Goal: Check status: Check status

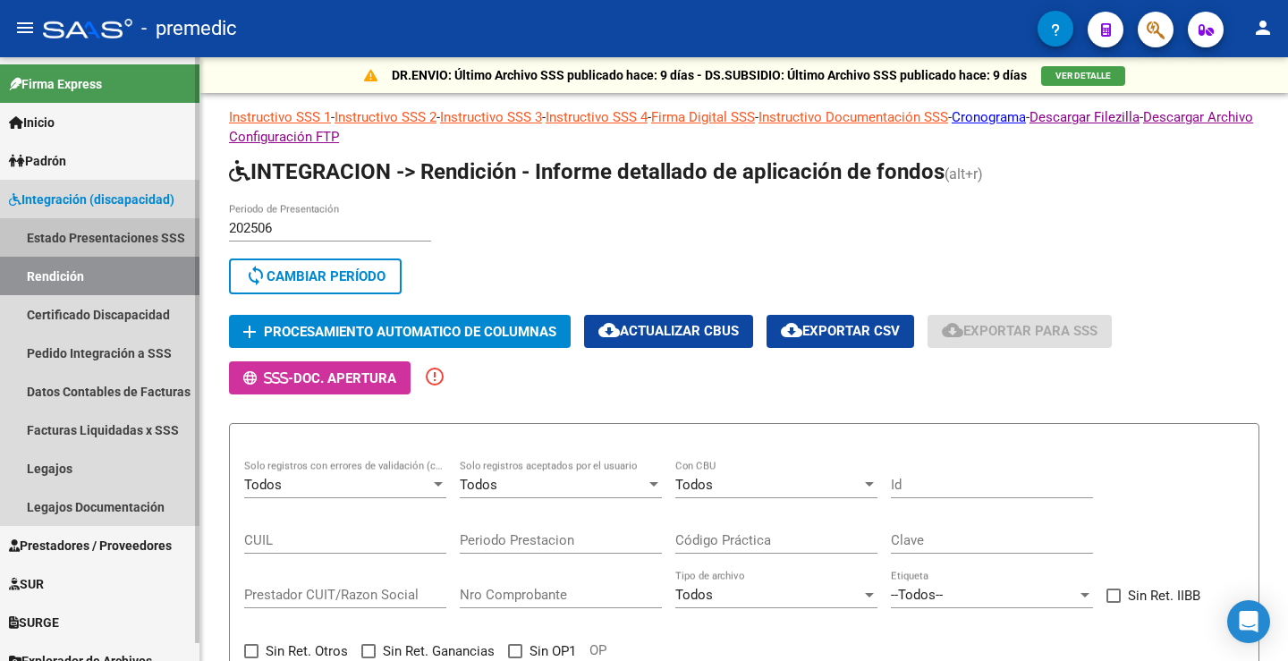
click at [76, 227] on link "Estado Presentaciones SSS" at bounding box center [99, 237] width 199 height 38
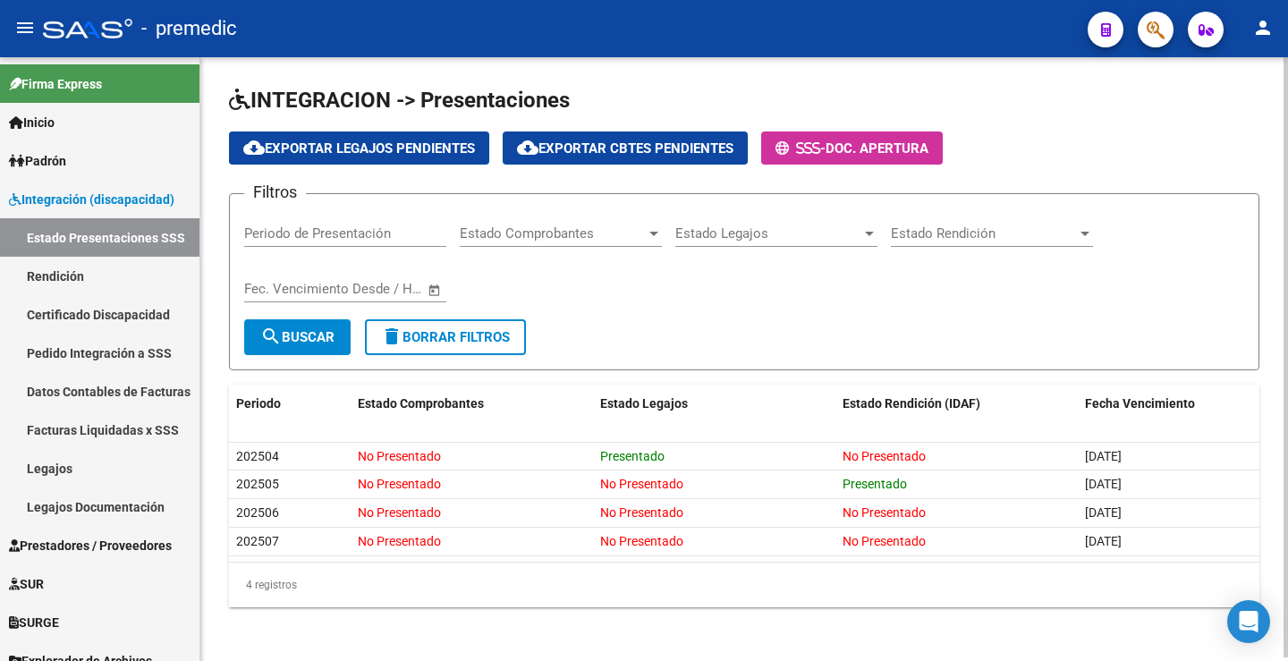
scroll to position [4, 0]
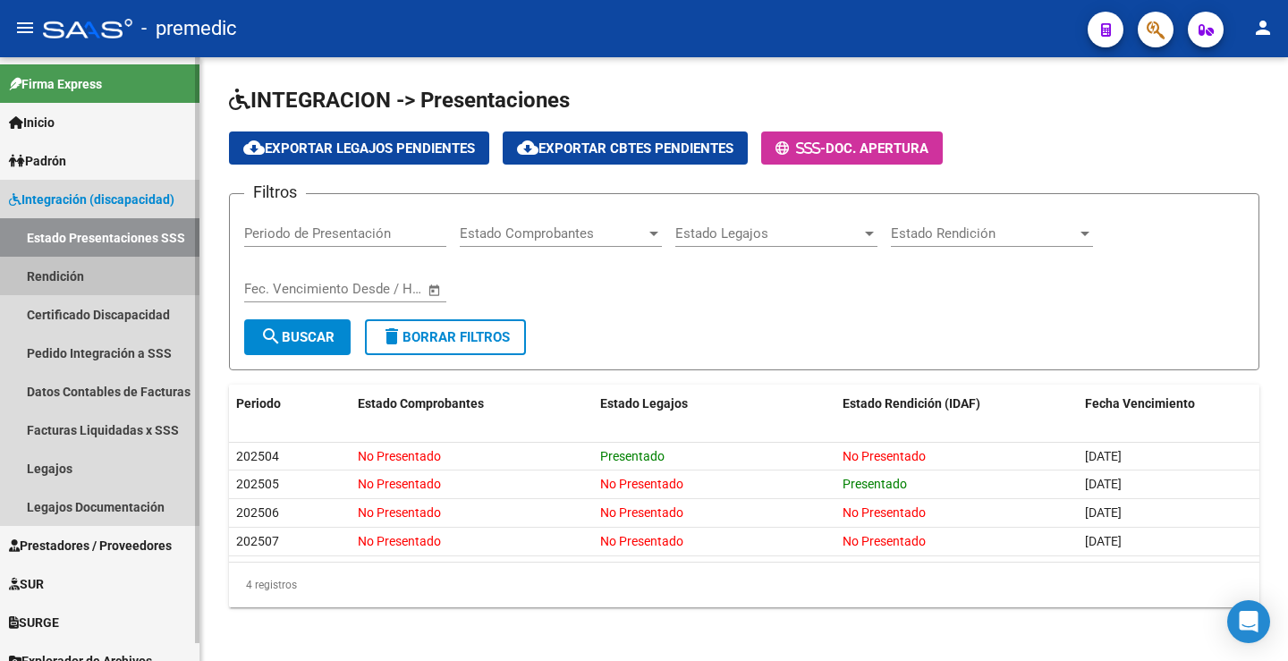
click at [100, 280] on link "Rendición" at bounding box center [99, 276] width 199 height 38
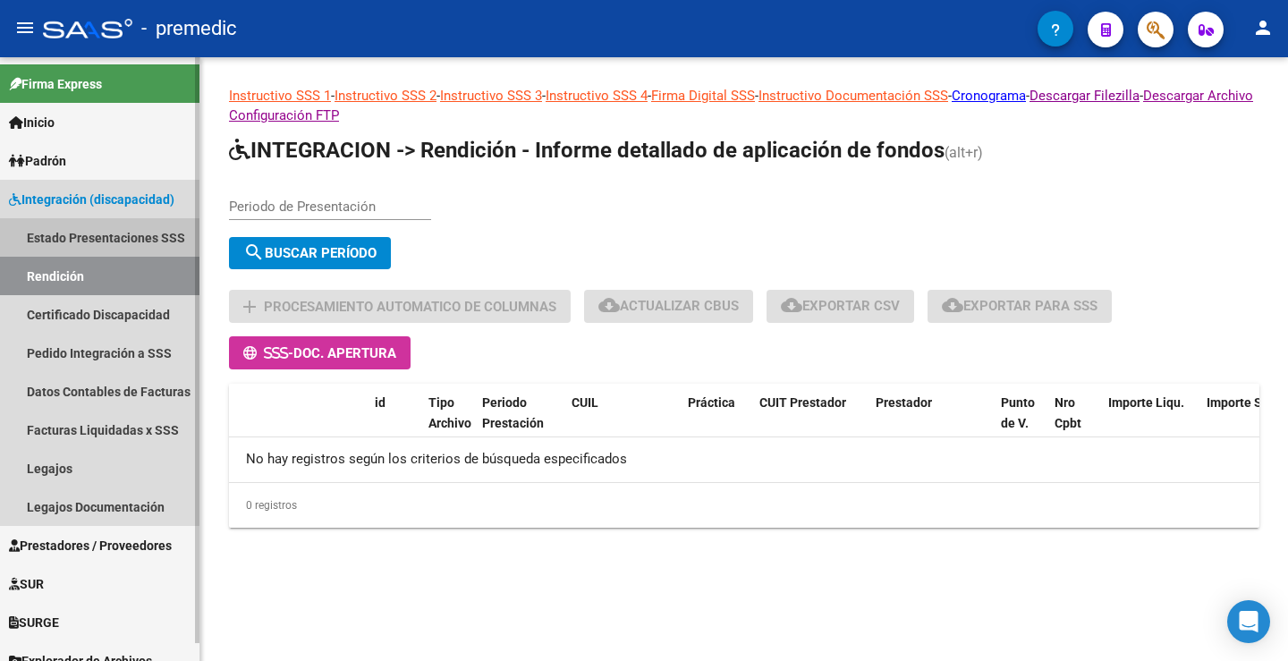
click at [124, 238] on link "Estado Presentaciones SSS" at bounding box center [99, 237] width 199 height 38
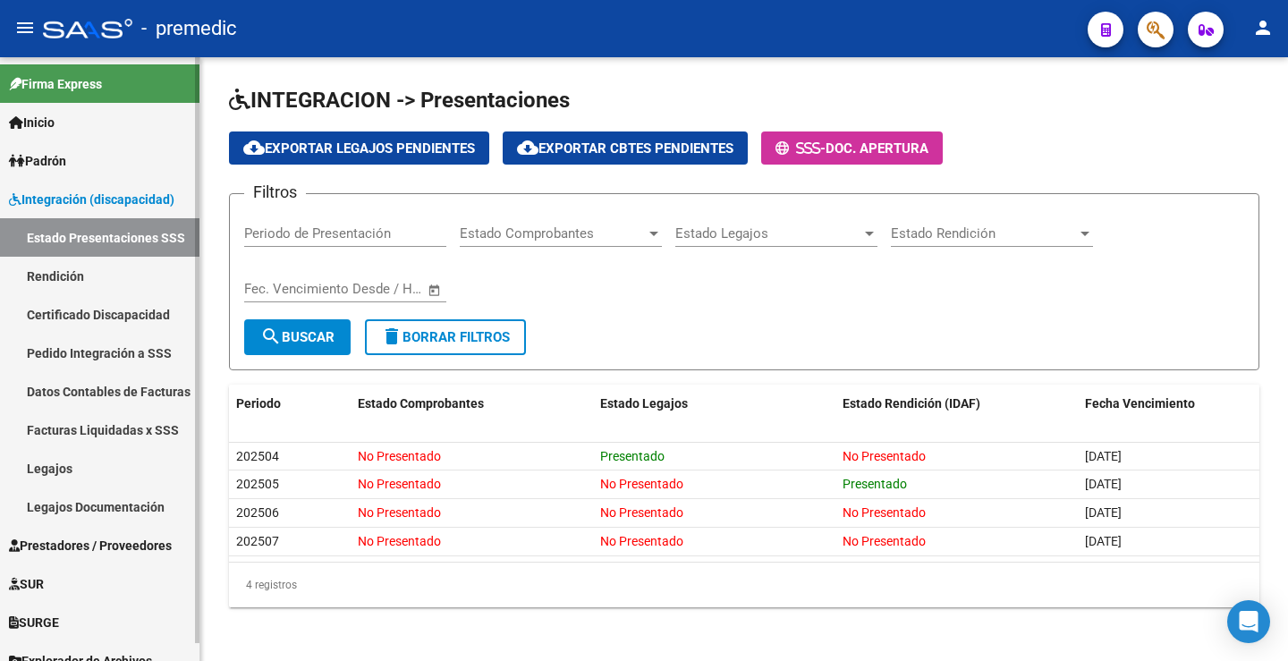
click at [98, 351] on link "Pedido Integración a SSS" at bounding box center [99, 353] width 199 height 38
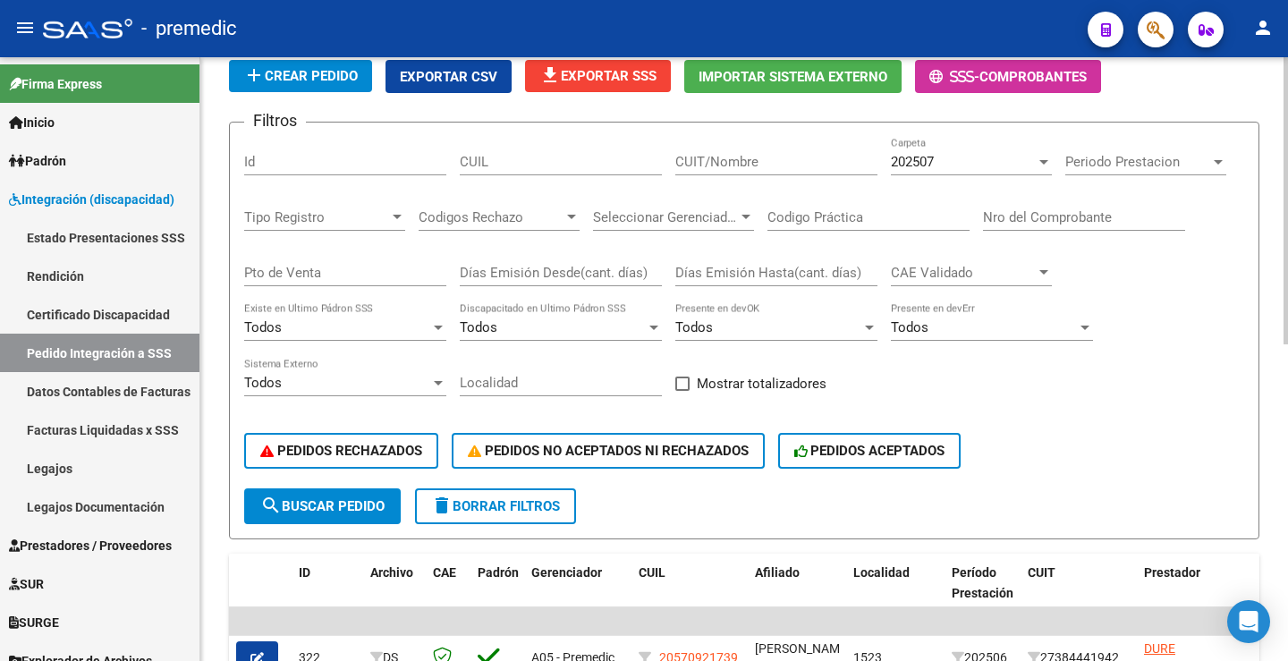
scroll to position [38, 0]
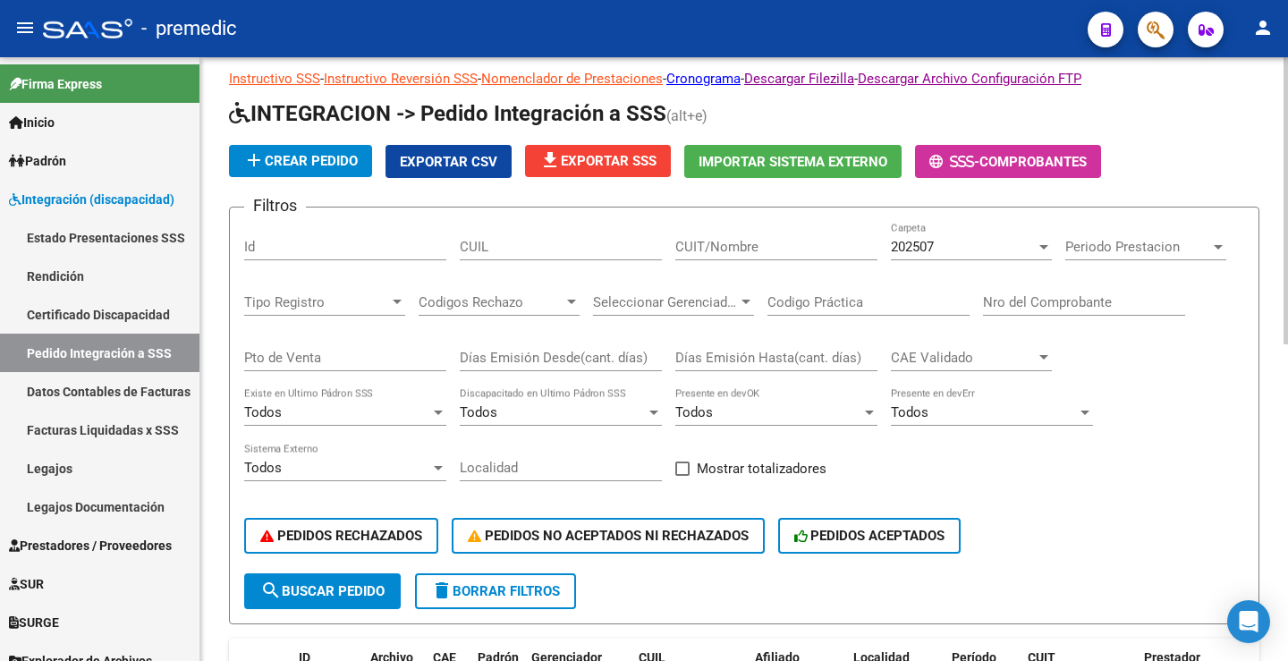
click at [975, 259] on div "202507 Carpeta" at bounding box center [971, 241] width 161 height 38
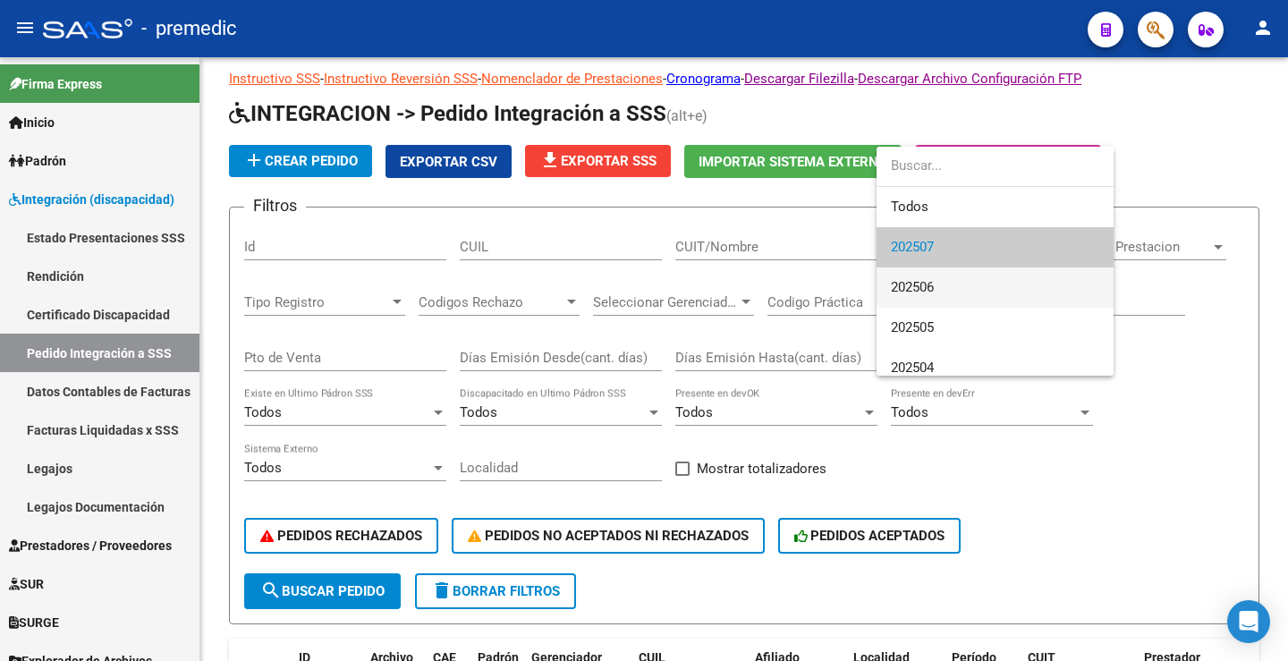
scroll to position [13, 0]
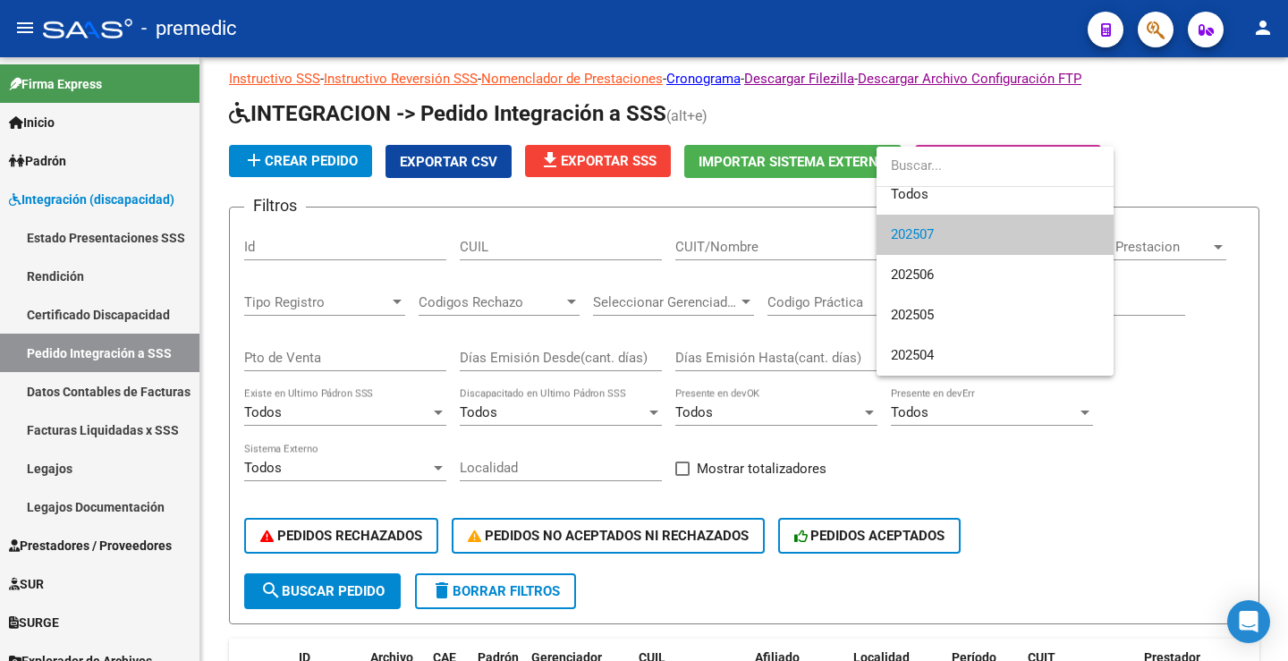
click at [100, 436] on div at bounding box center [644, 330] width 1288 height 661
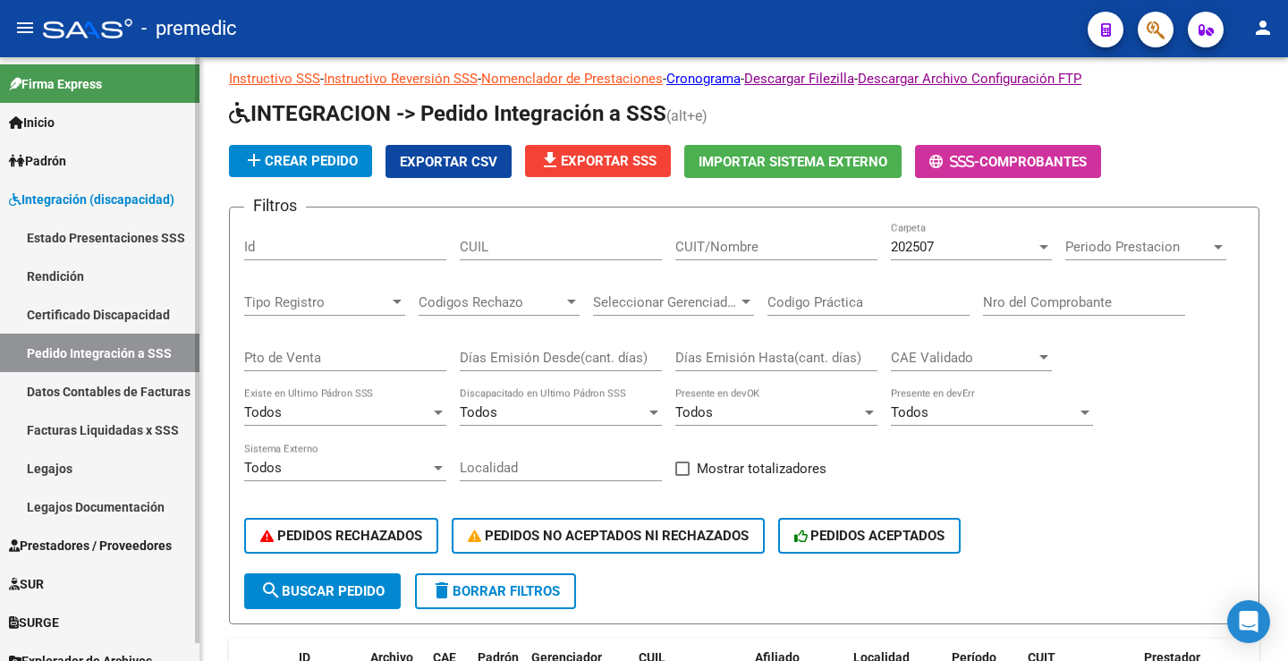
click at [98, 432] on link "Facturas Liquidadas x SSS" at bounding box center [99, 430] width 199 height 38
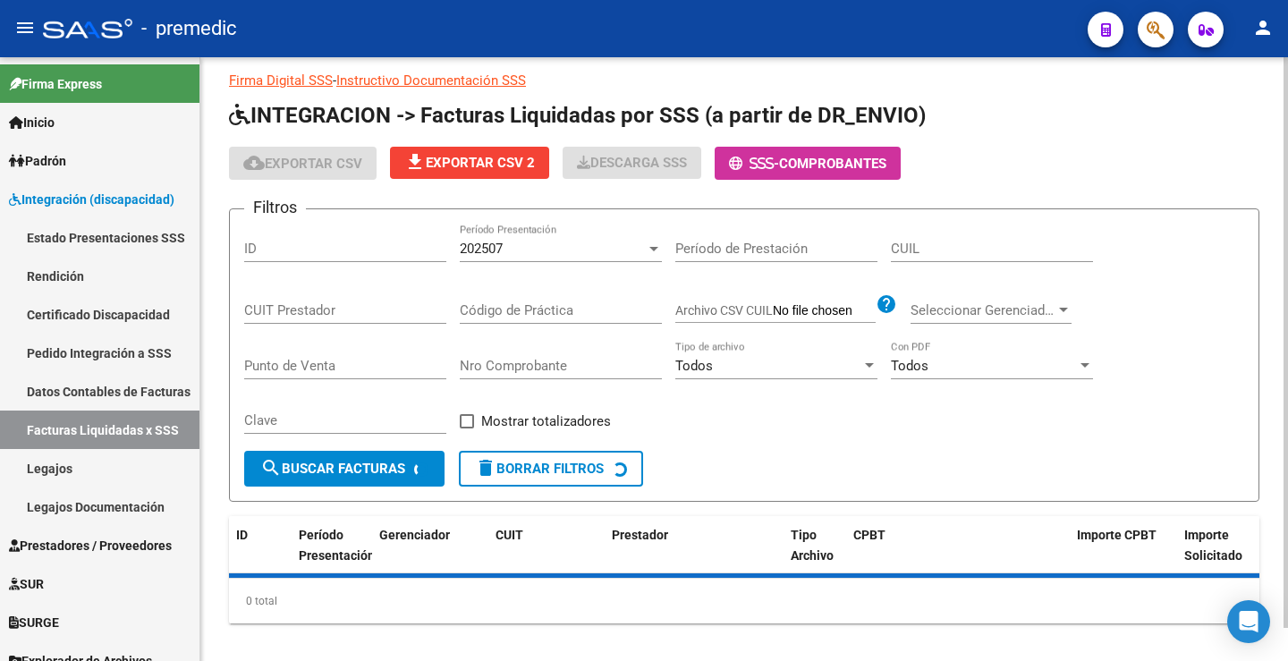
scroll to position [38, 0]
